Goal: Task Accomplishment & Management: Use online tool/utility

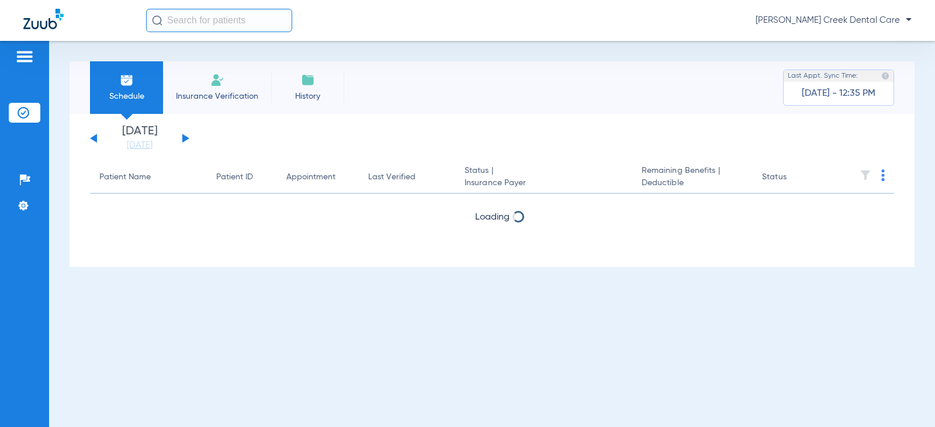
click at [218, 77] on img at bounding box center [217, 80] width 14 height 14
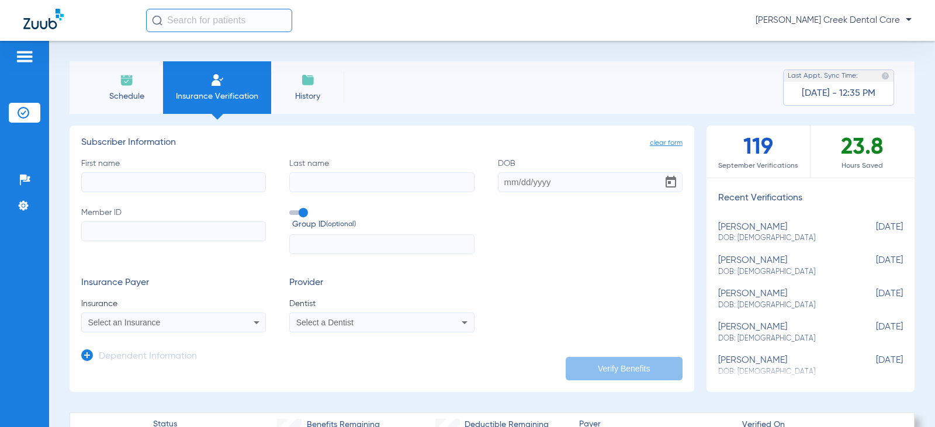
click at [127, 181] on input "First name" at bounding box center [173, 182] width 185 height 20
type input "[PERSON_NAME]"
type input "Genet"
type input "[DATE]"
click at [529, 212] on div "First name [PERSON_NAME] Last name Genet DOB [DEMOGRAPHIC_DATA] Member ID Group…" at bounding box center [382, 206] width 602 height 97
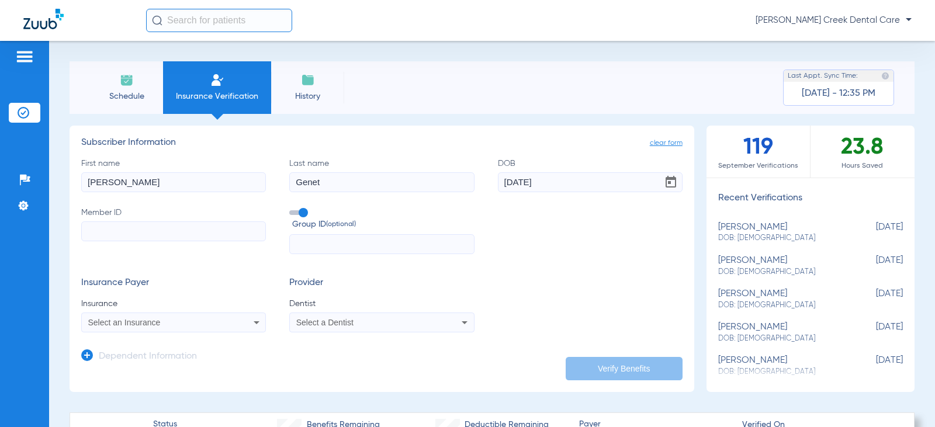
click at [165, 234] on input "Member ID" at bounding box center [173, 232] width 185 height 20
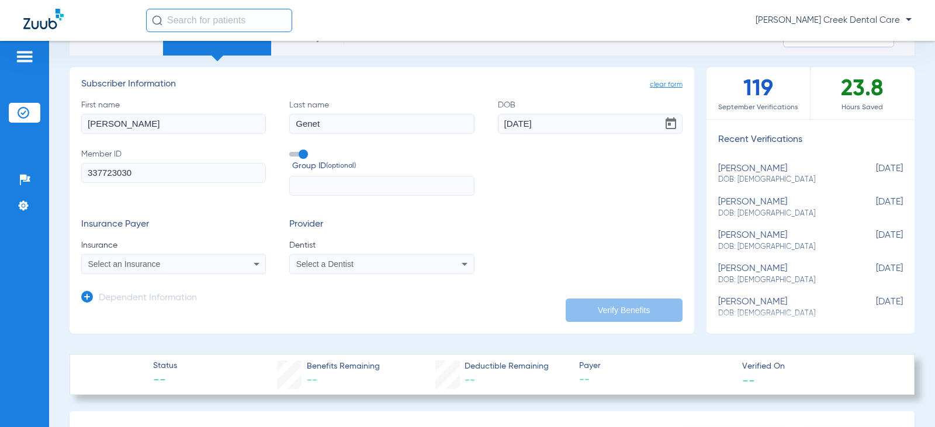
type input "337723030"
click at [250, 265] on icon at bounding box center [257, 264] width 14 height 14
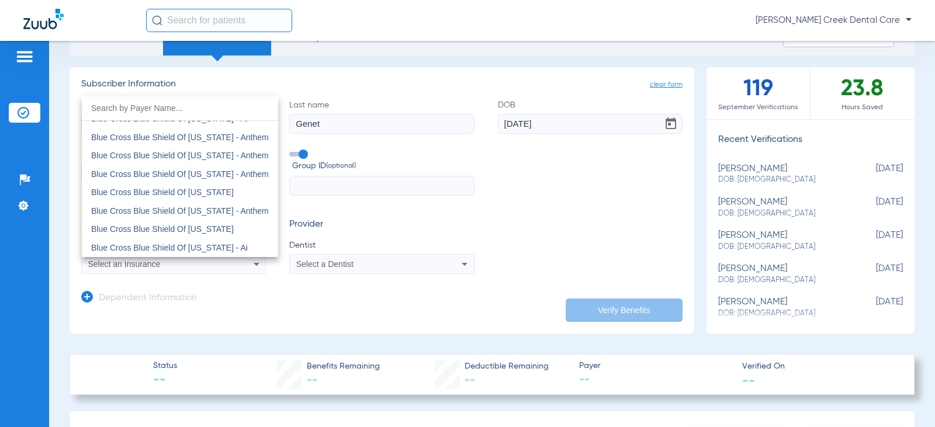
scroll to position [959, 0]
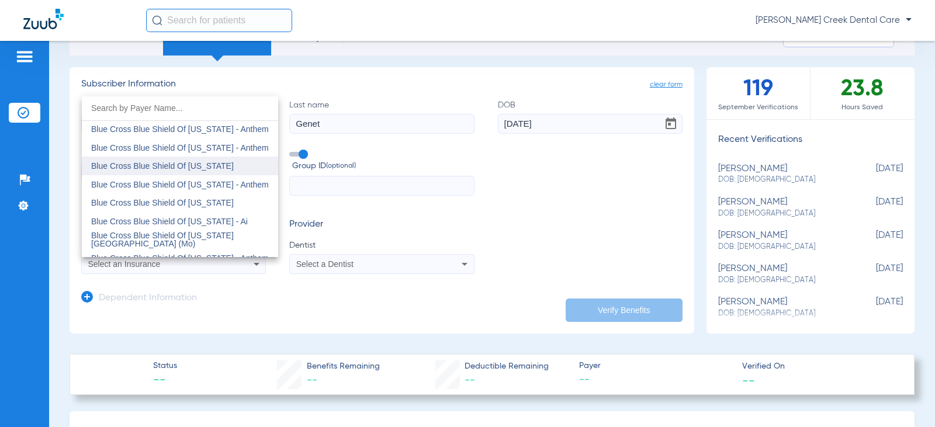
click at [196, 170] on span "Blue Cross Blue Shield Of [US_STATE]" at bounding box center [162, 165] width 143 height 9
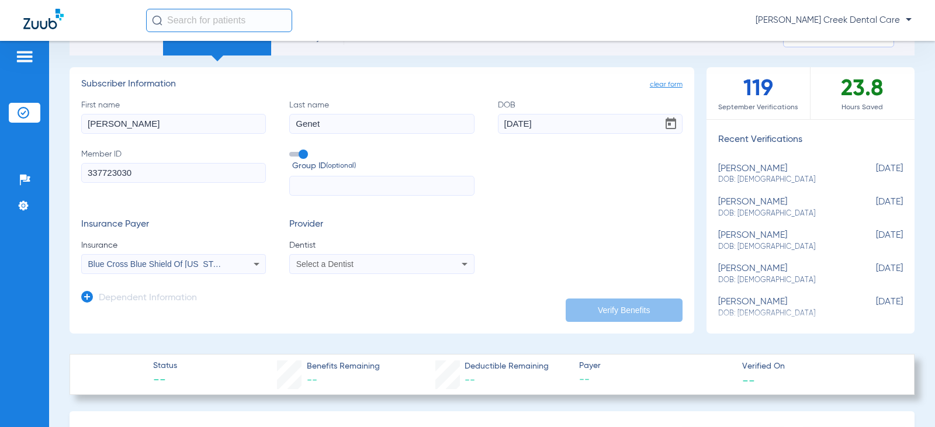
click at [361, 271] on div "Select a Dentist" at bounding box center [382, 264] width 184 height 14
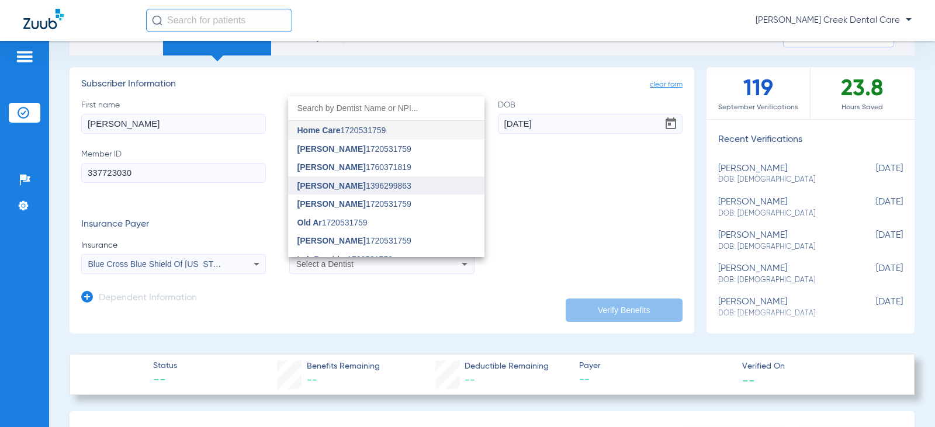
click at [356, 187] on span "[PERSON_NAME] 1396299863" at bounding box center [355, 186] width 114 height 8
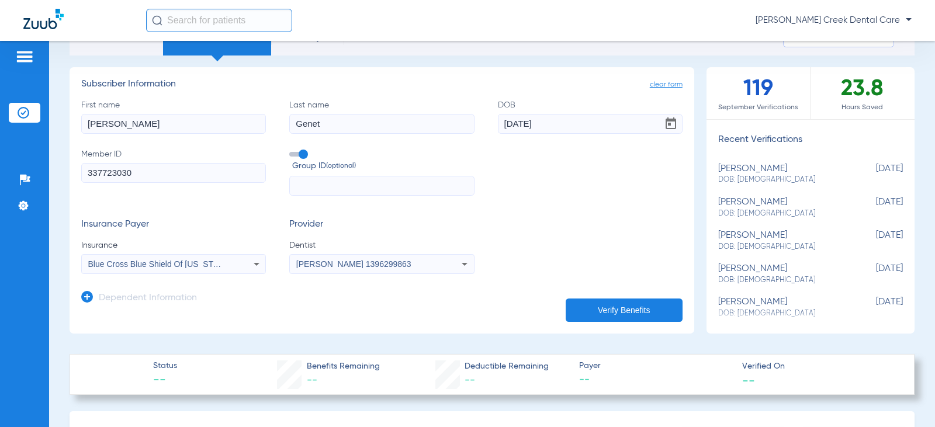
click at [609, 310] on button "Verify Benefits" at bounding box center [624, 310] width 117 height 23
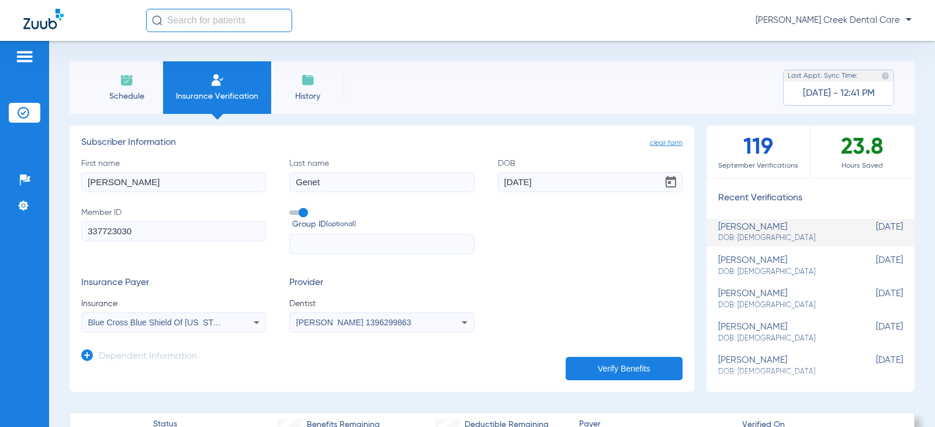
scroll to position [58, 0]
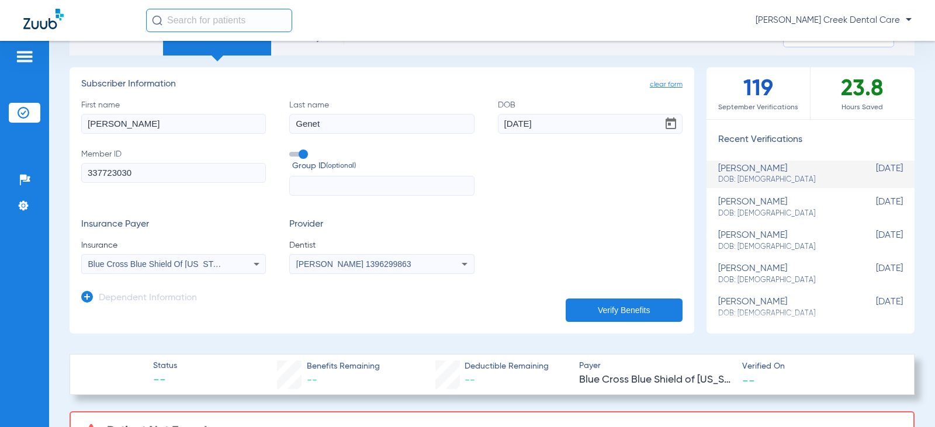
click at [250, 257] on icon at bounding box center [257, 264] width 14 height 14
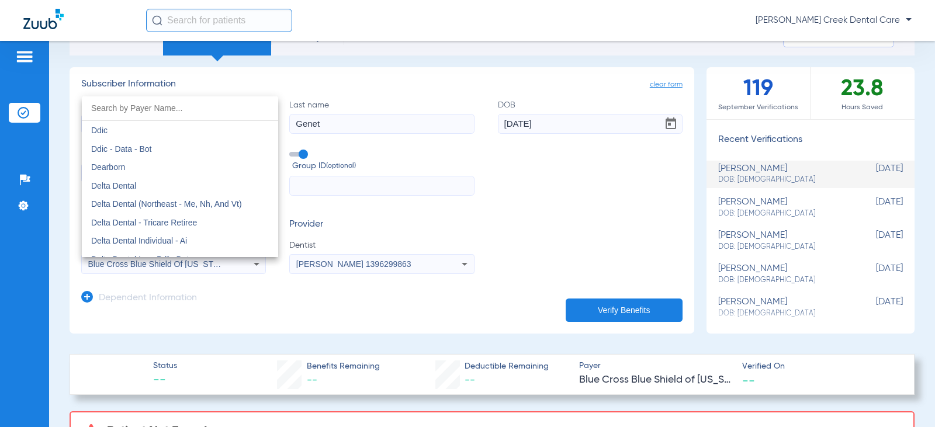
scroll to position [1812, 0]
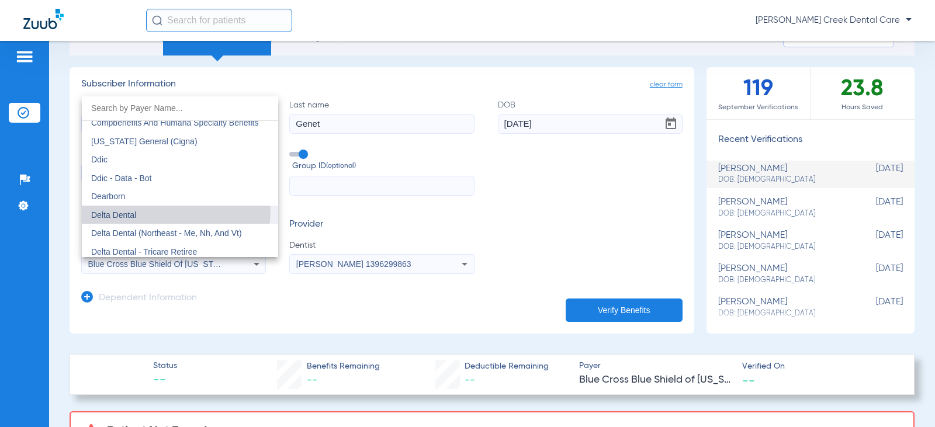
click at [172, 210] on mat-option "Delta Dental" at bounding box center [180, 215] width 196 height 19
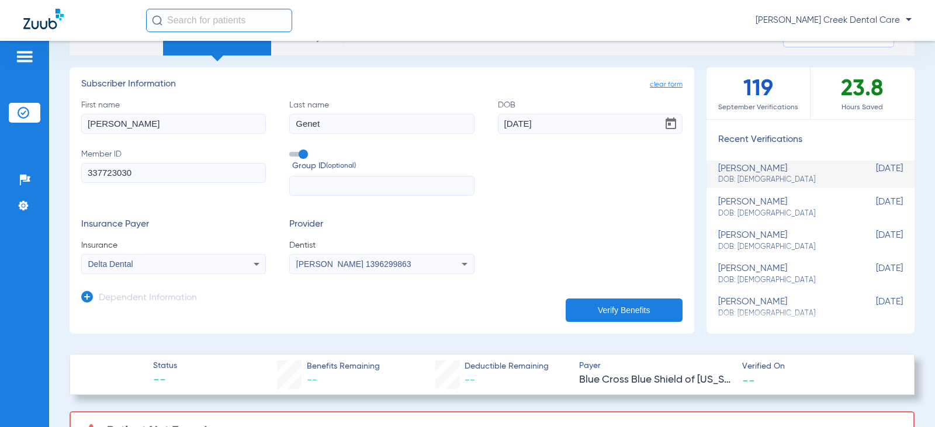
click at [604, 313] on button "Verify Benefits" at bounding box center [624, 310] width 117 height 23
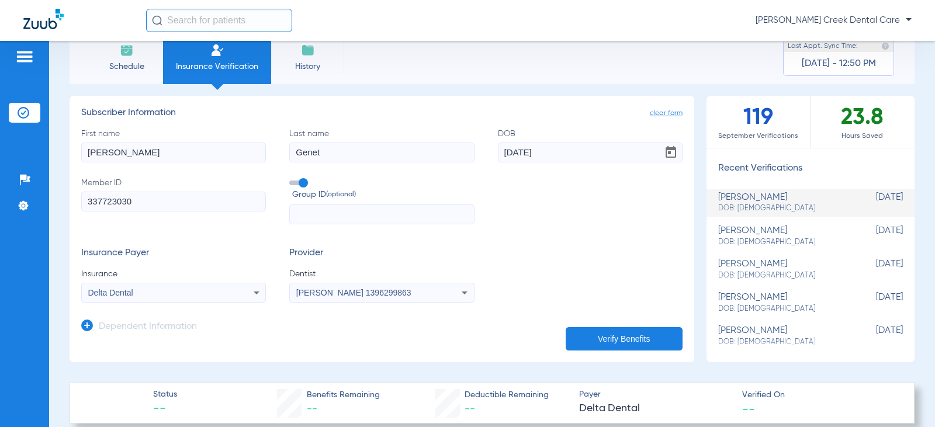
scroll to position [58, 0]
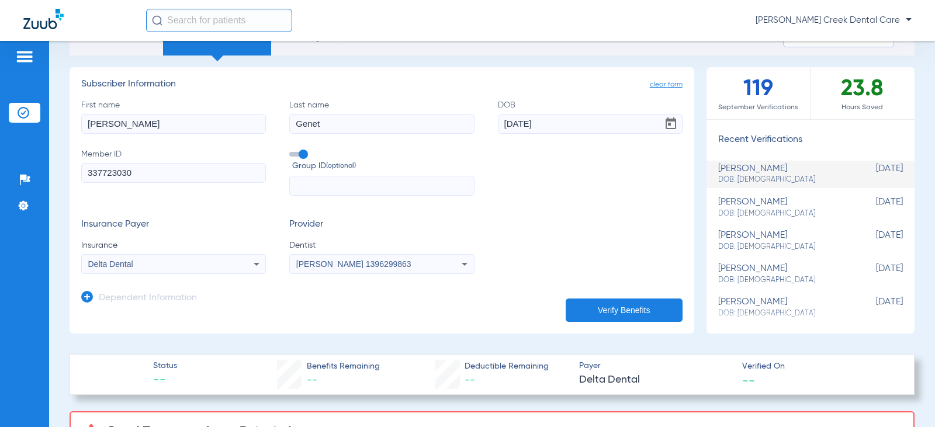
click at [243, 258] on div "Delta Dental" at bounding box center [174, 264] width 184 height 14
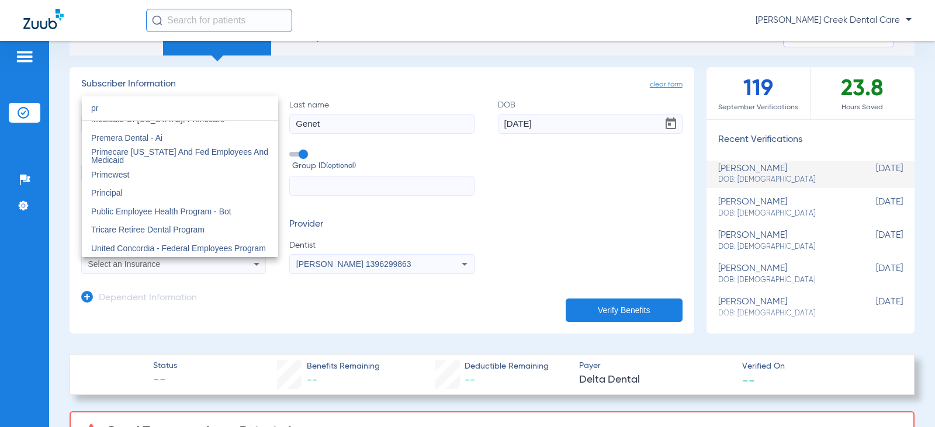
scroll to position [25, 0]
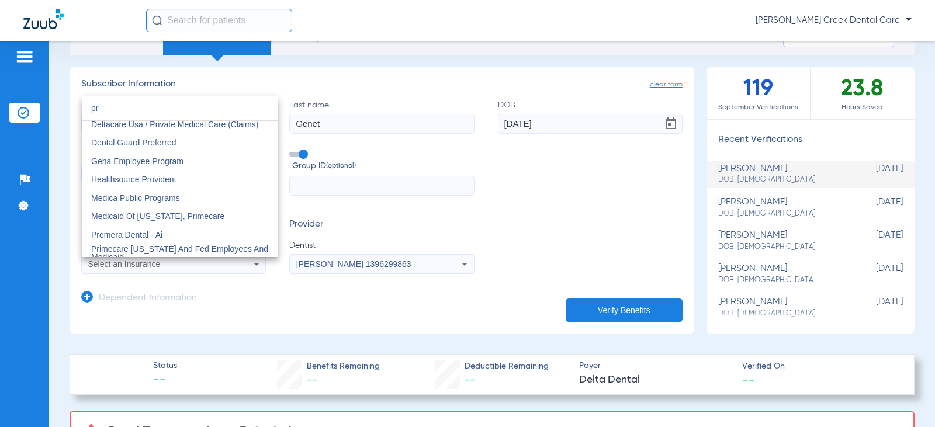
type input "pr"
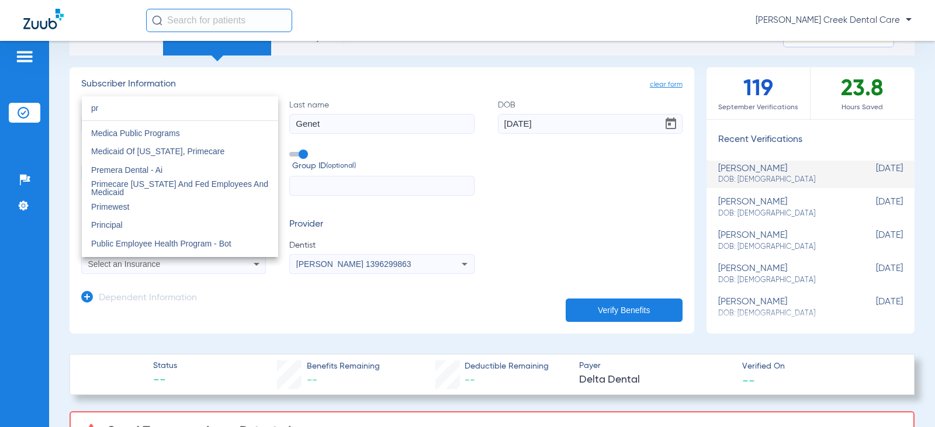
scroll to position [98, 0]
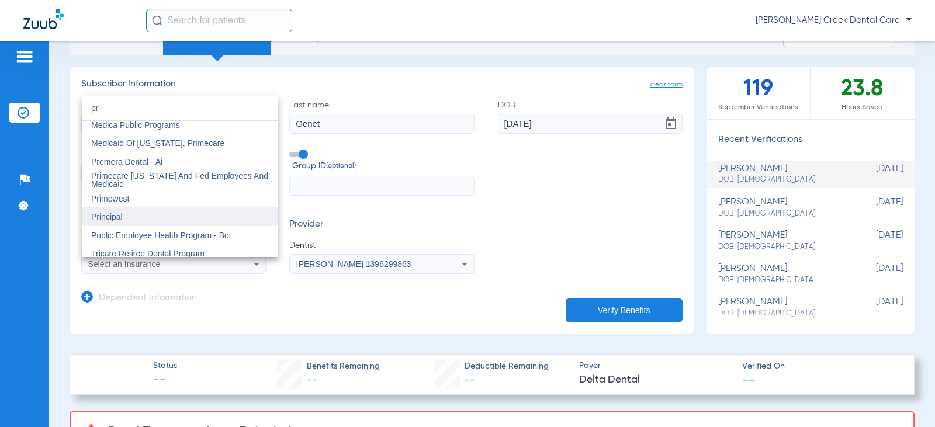
click at [118, 213] on span "Principal" at bounding box center [107, 216] width 32 height 9
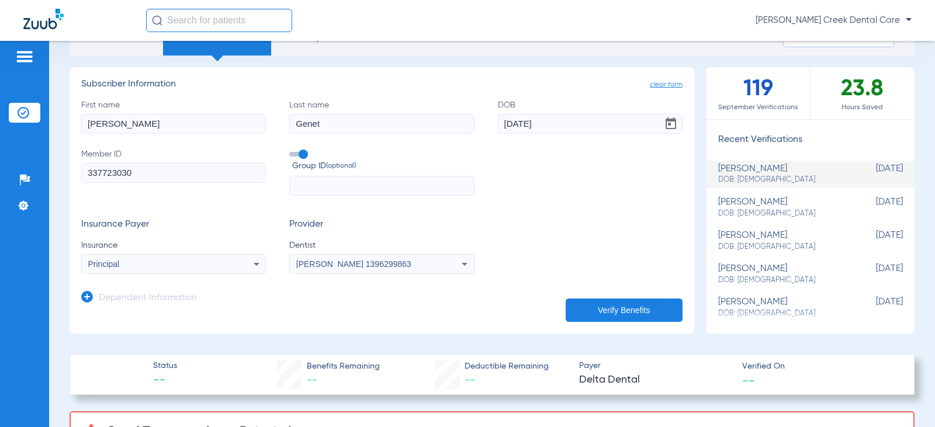
click at [610, 315] on button "Verify Benefits" at bounding box center [624, 310] width 117 height 23
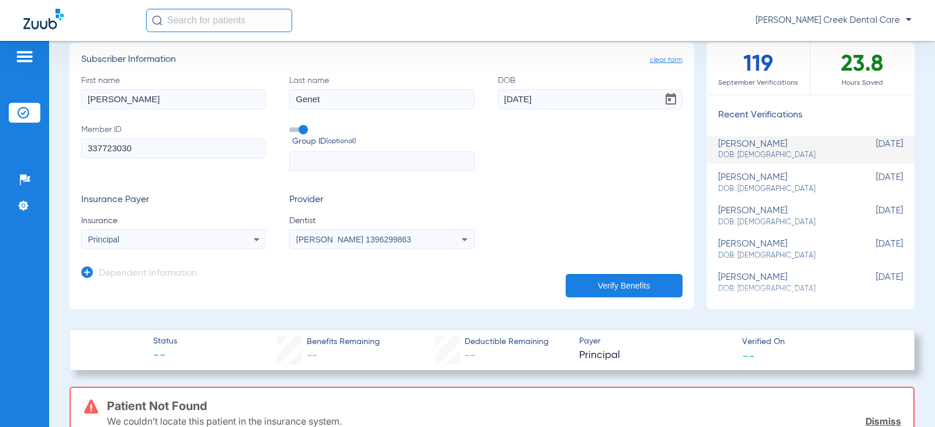
scroll to position [58, 0]
